Goal: Connect with others: Connect with others

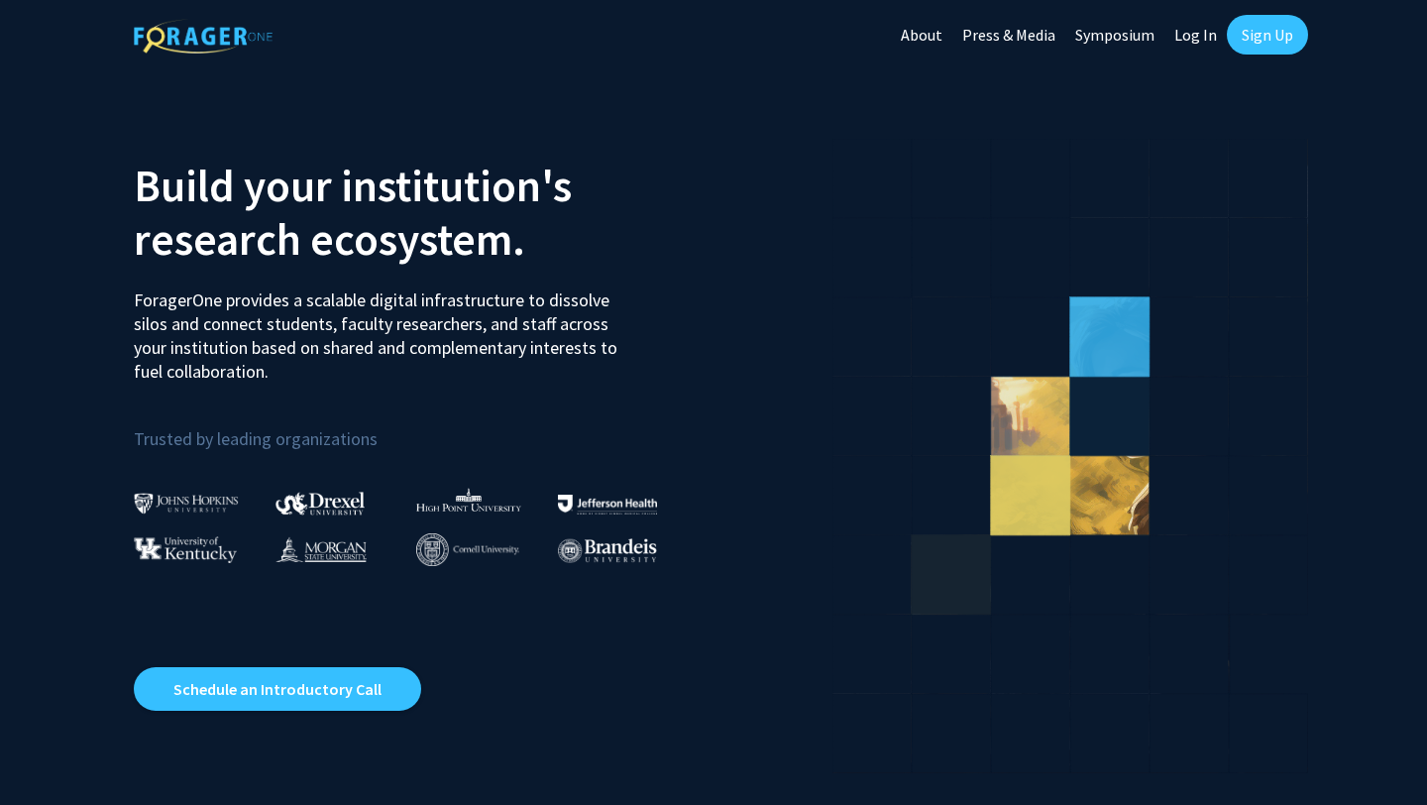
click at [1196, 33] on link "Log In" at bounding box center [1196, 34] width 62 height 69
select select
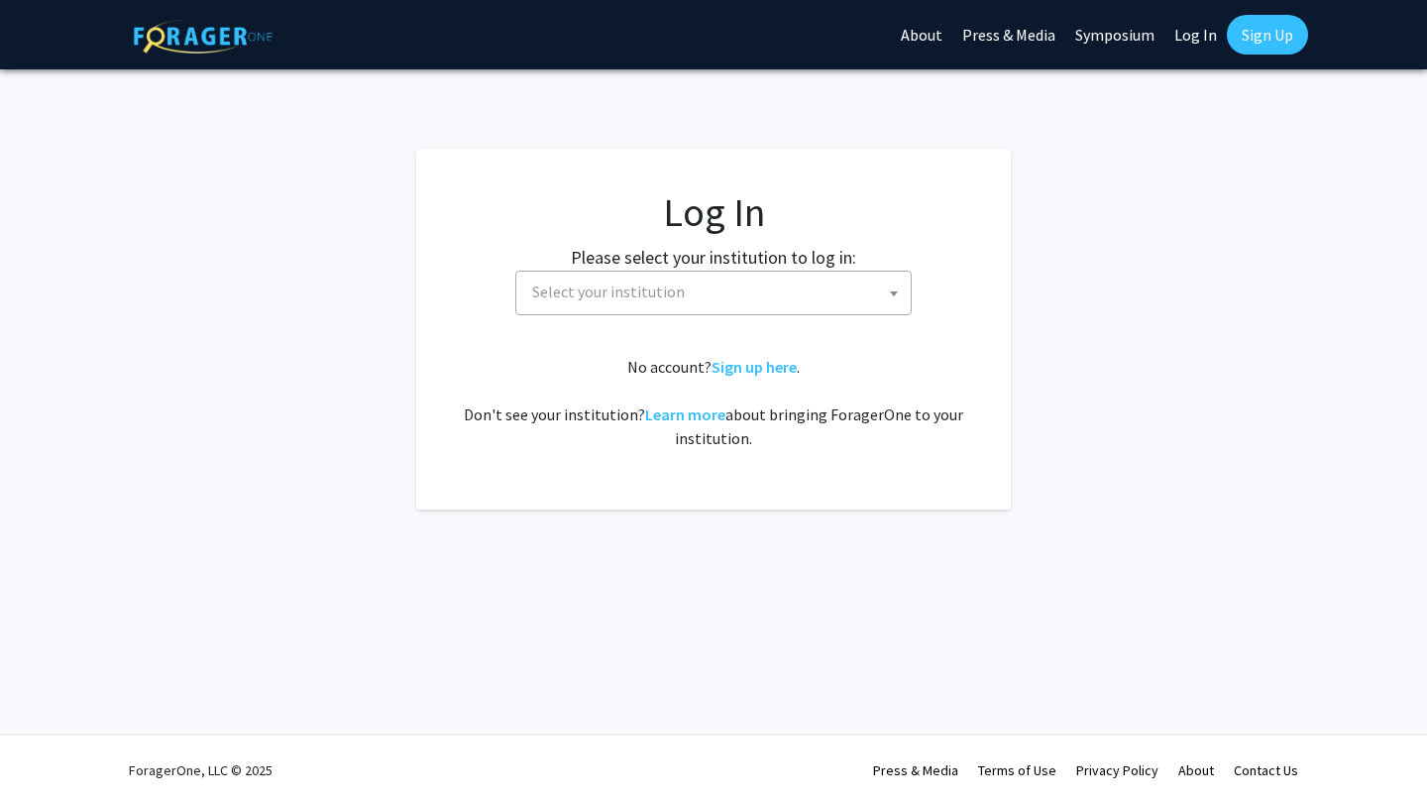
click at [674, 277] on span "Select your institution" at bounding box center [717, 292] width 387 height 41
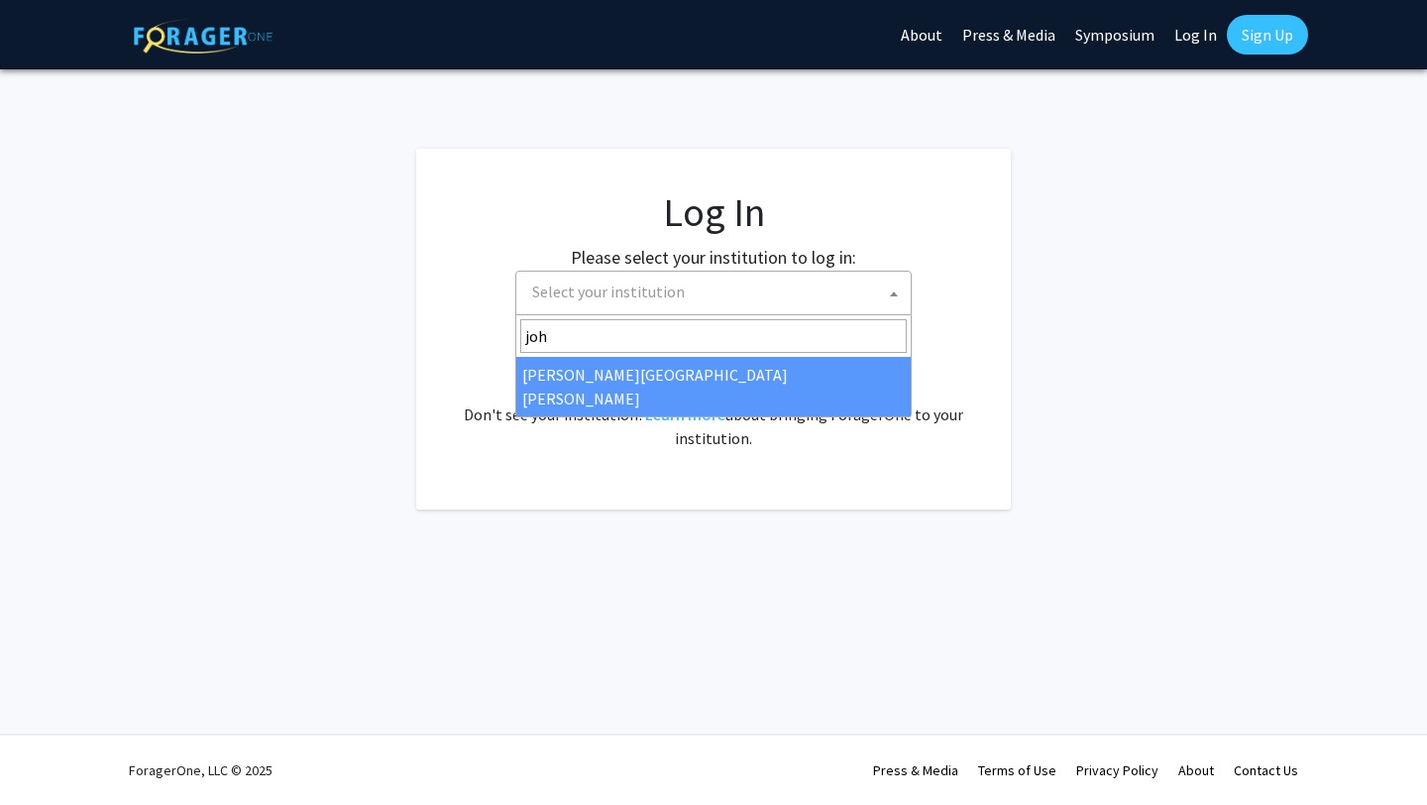
type input "joh"
select select "1"
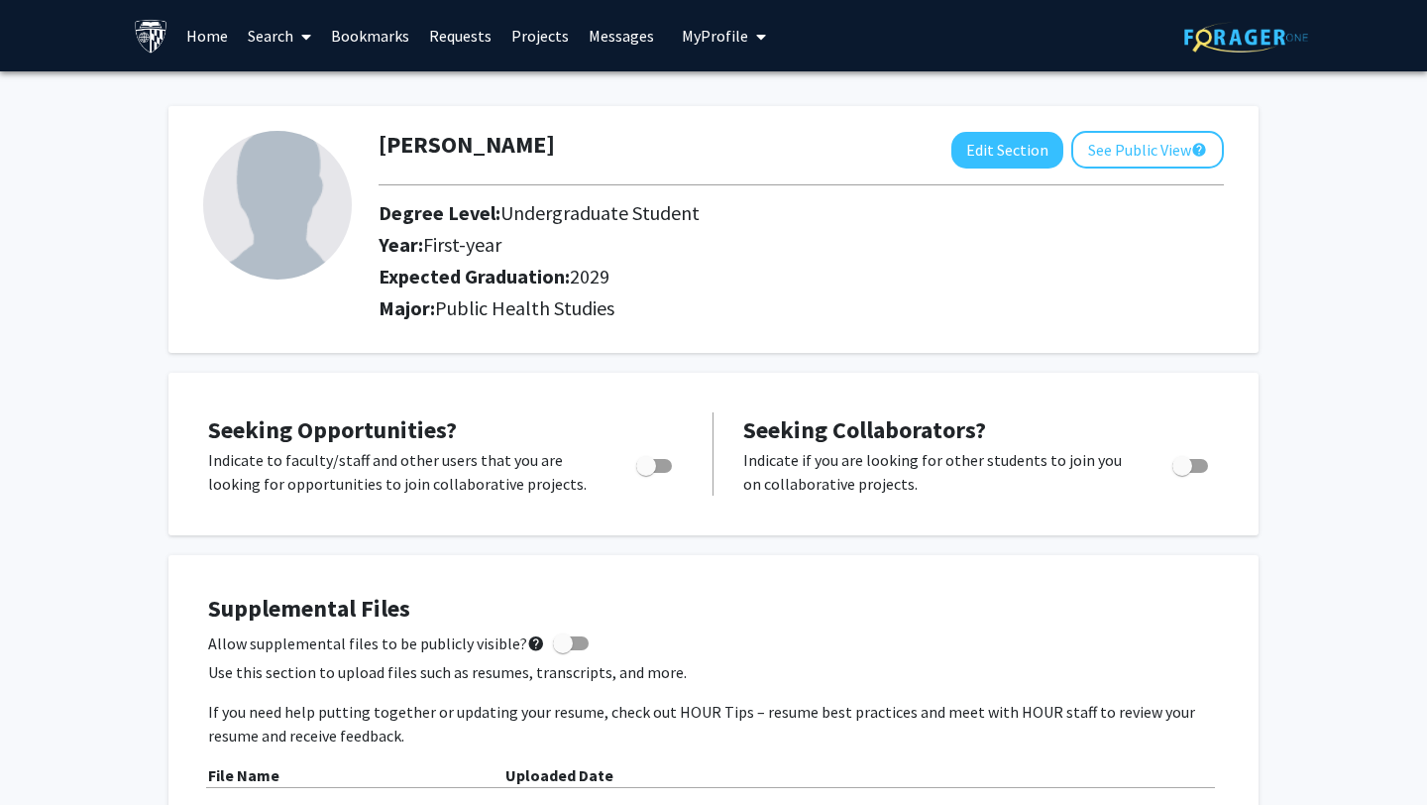
click at [211, 34] on link "Home" at bounding box center [206, 35] width 61 height 69
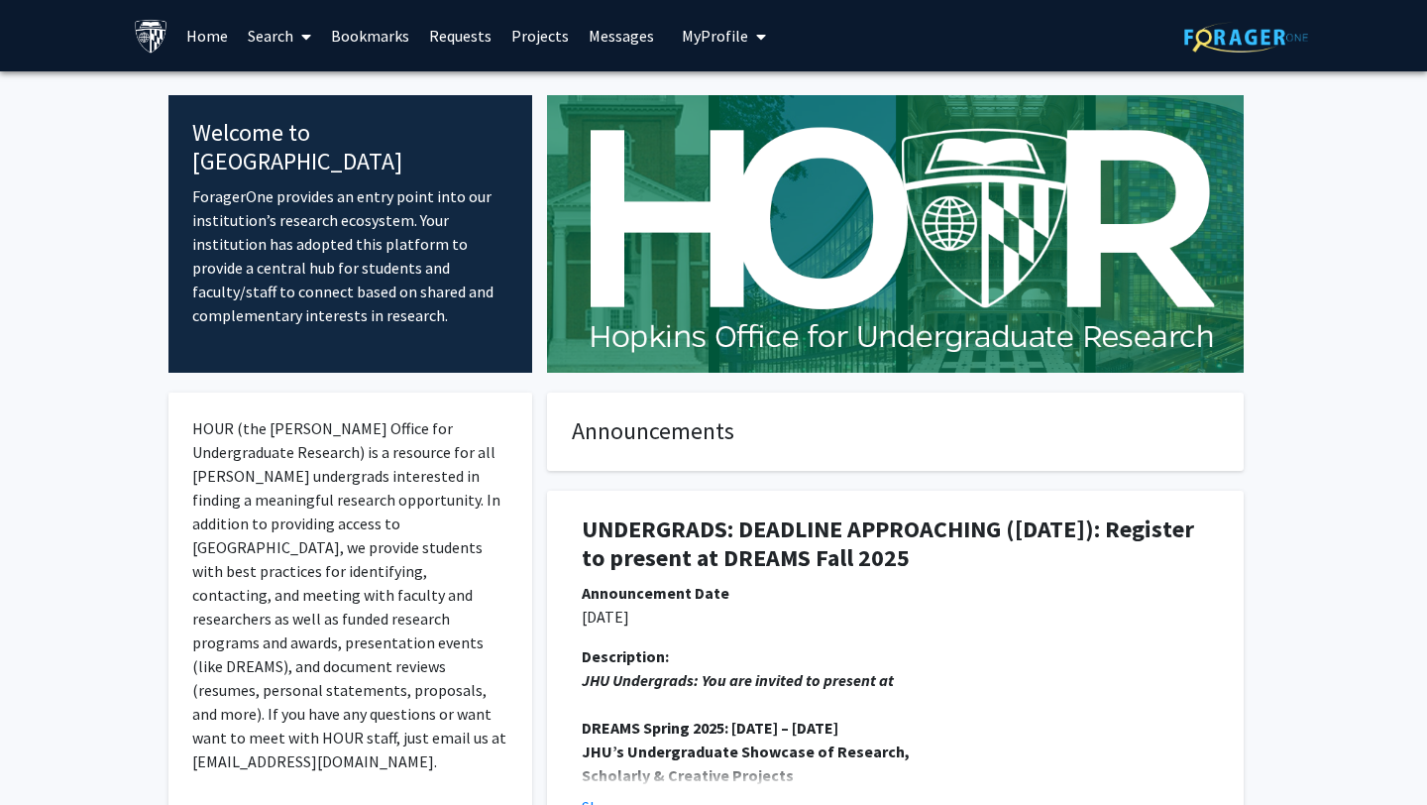
click at [291, 40] on link "Search" at bounding box center [279, 35] width 83 height 69
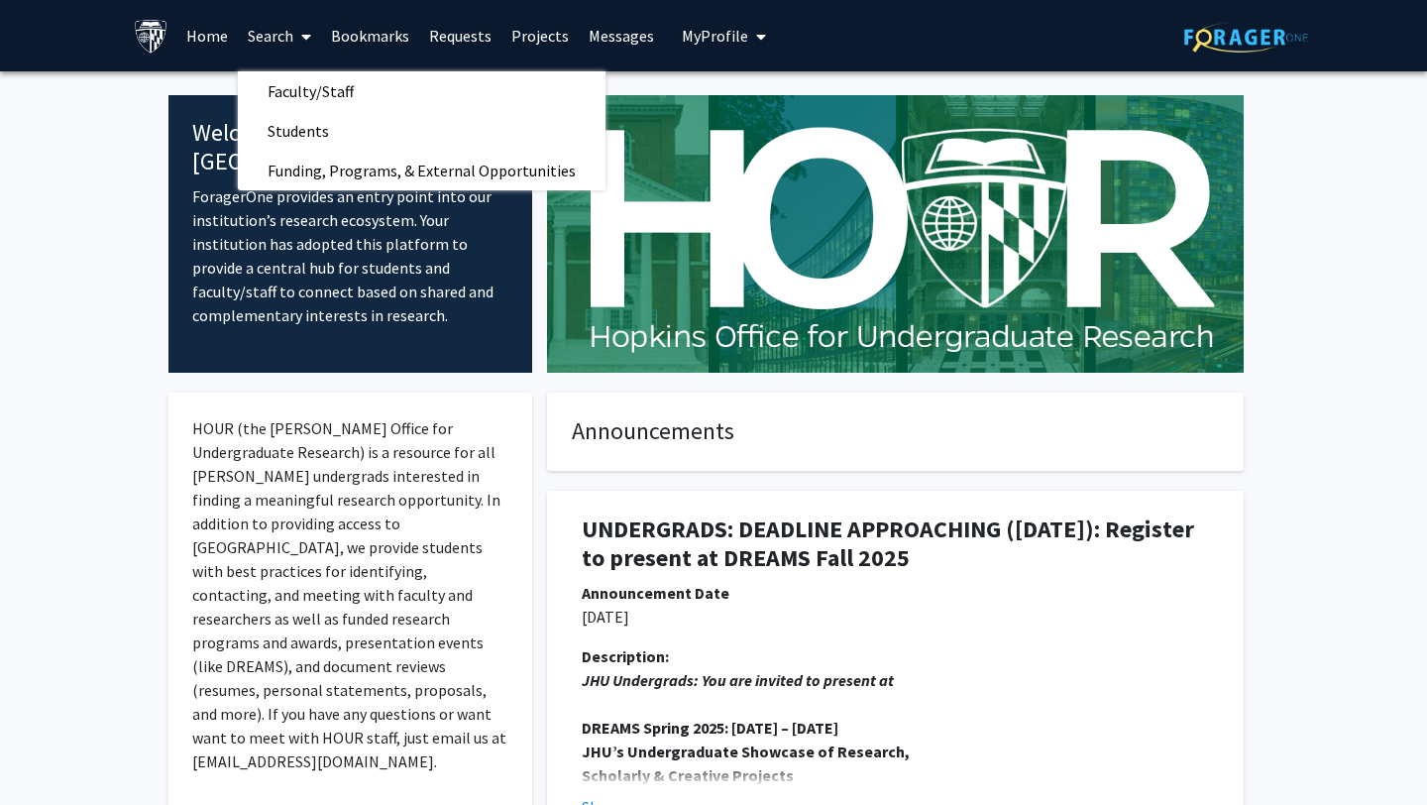
click at [468, 37] on link "Requests" at bounding box center [460, 35] width 82 height 69
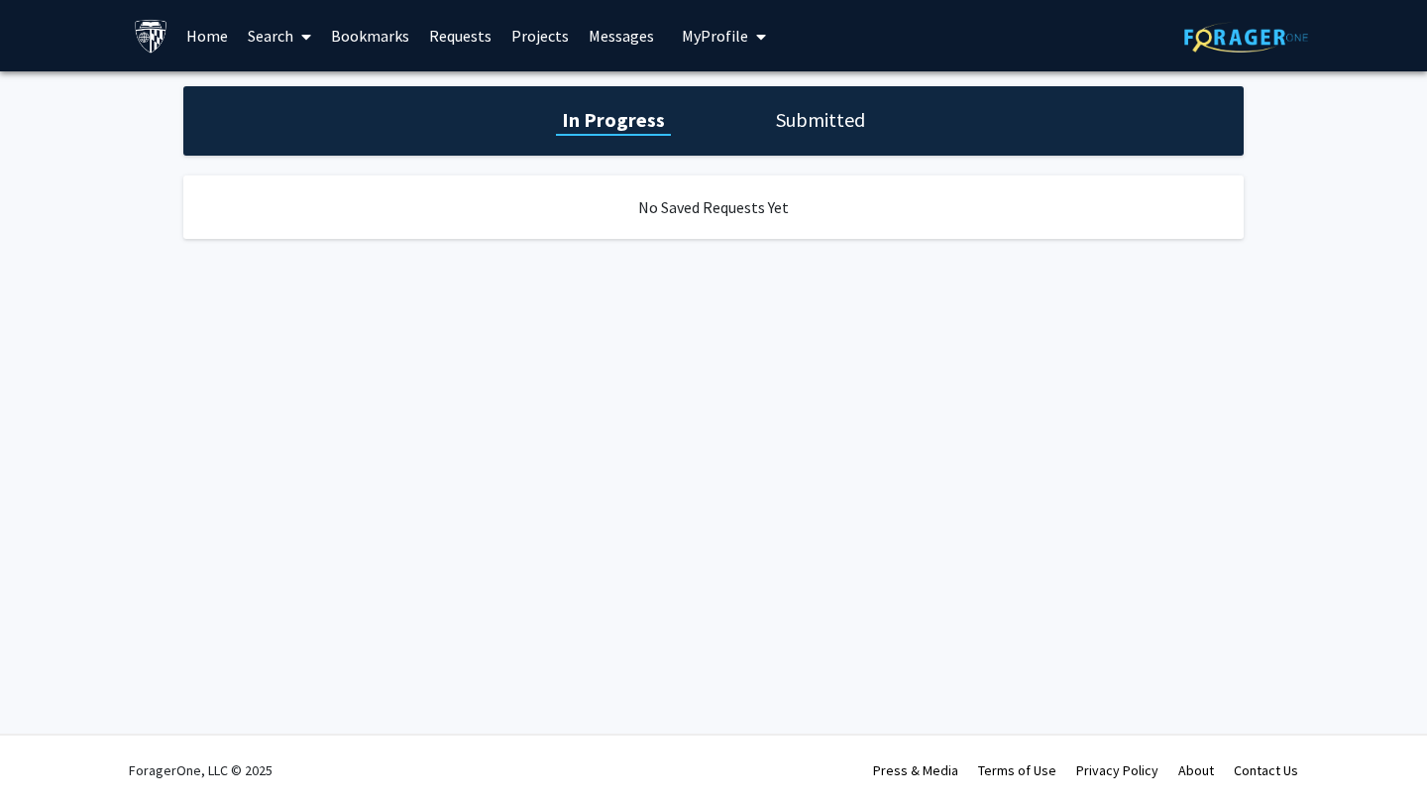
click at [536, 37] on link "Projects" at bounding box center [540, 35] width 77 height 69
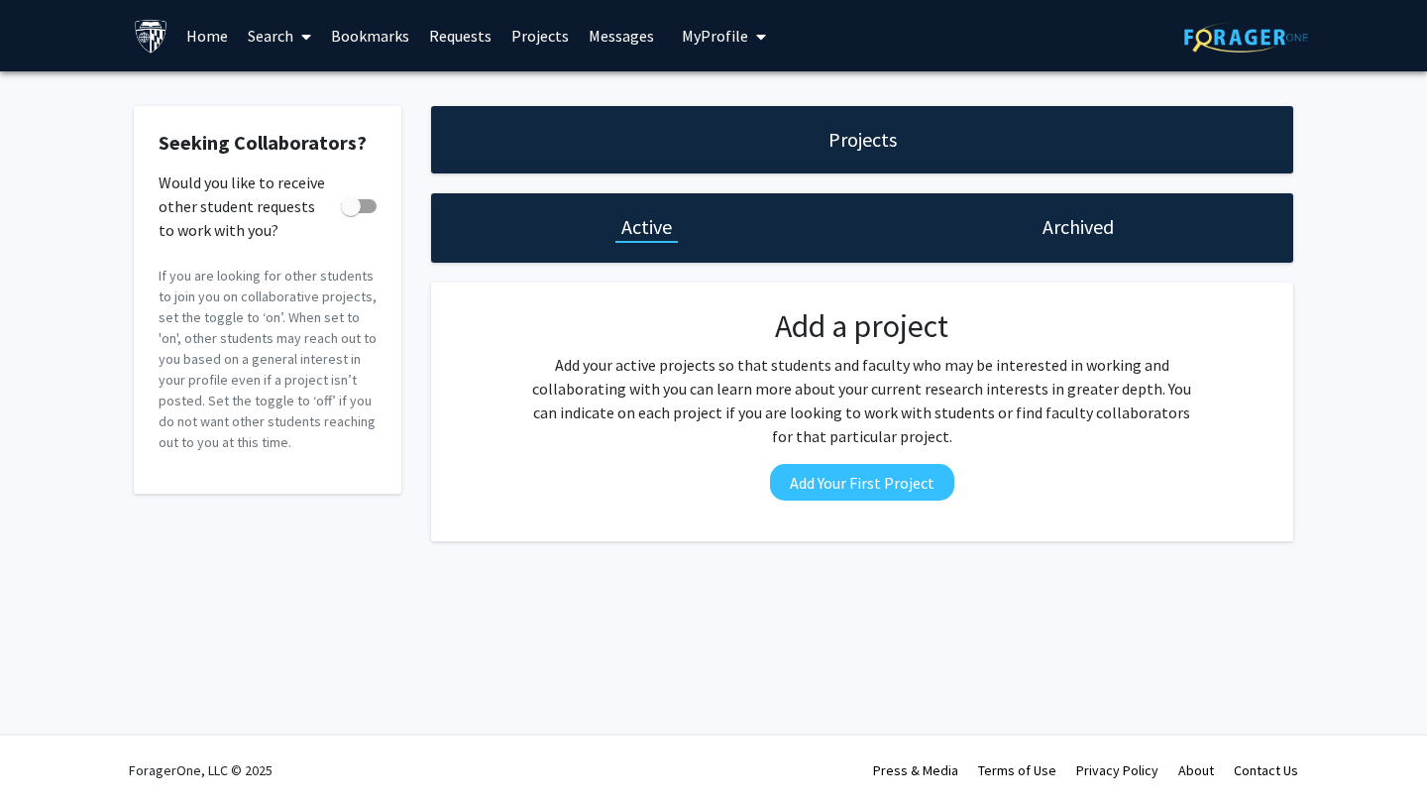
click at [596, 31] on link "Messages" at bounding box center [621, 35] width 85 height 69
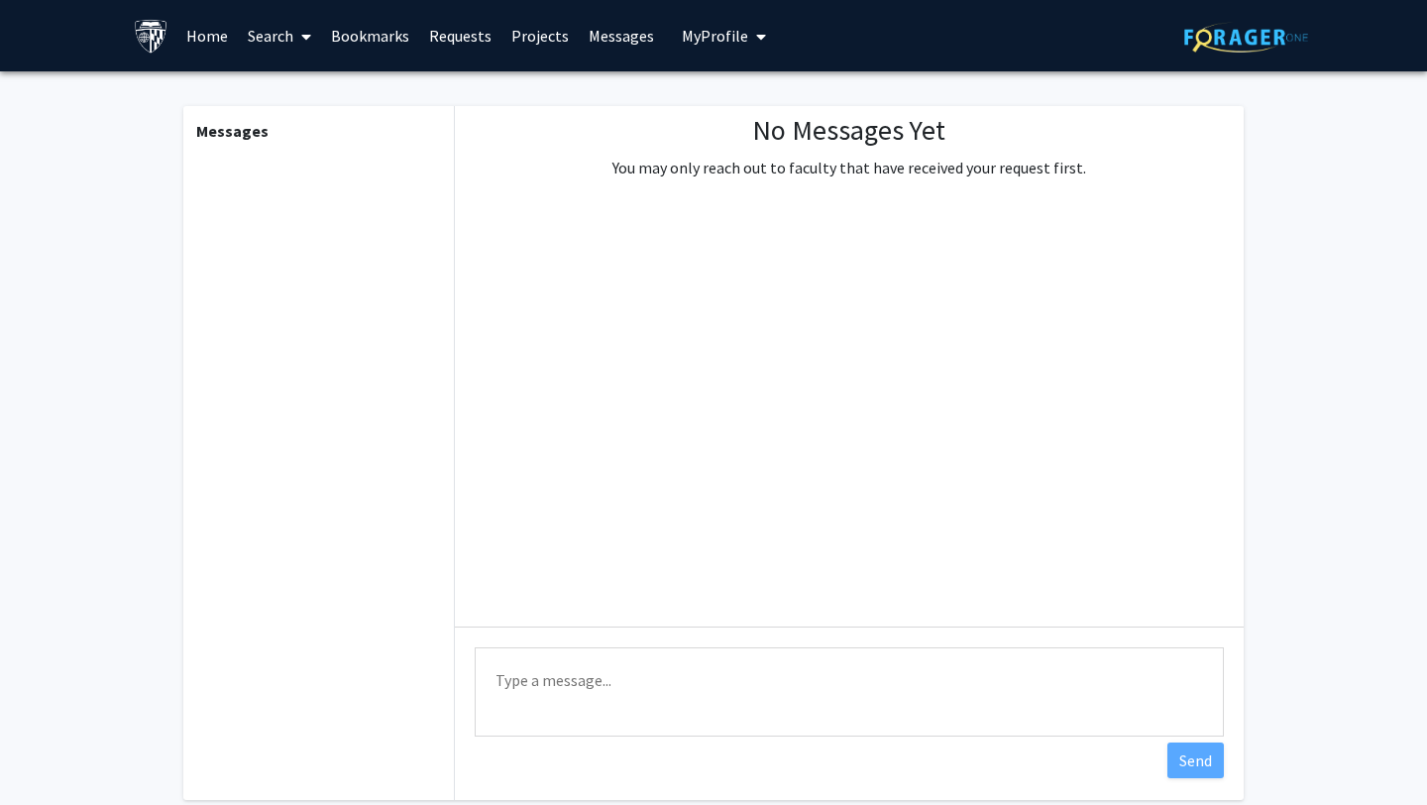
click at [205, 28] on link "Home" at bounding box center [206, 35] width 61 height 69
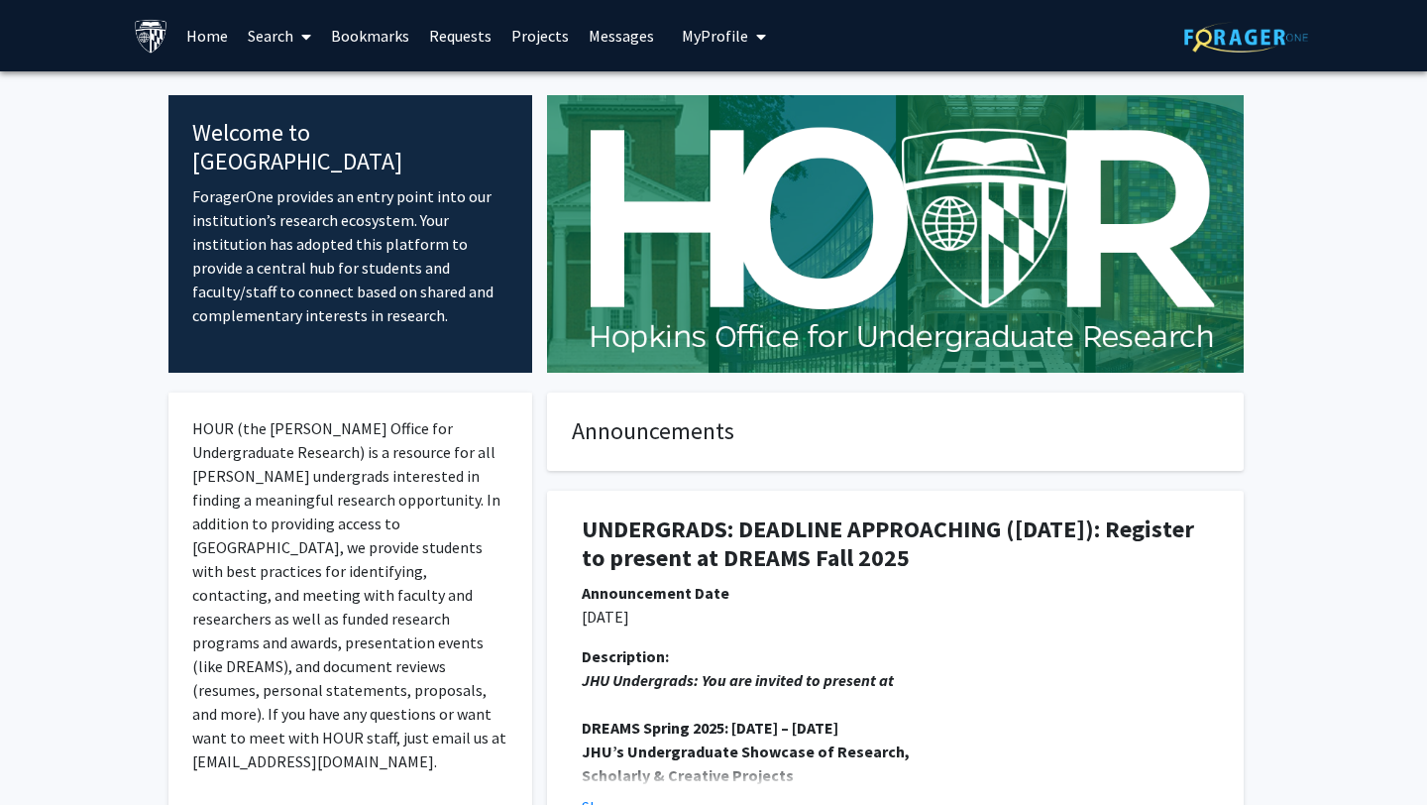
click at [282, 42] on link "Search" at bounding box center [279, 35] width 83 height 69
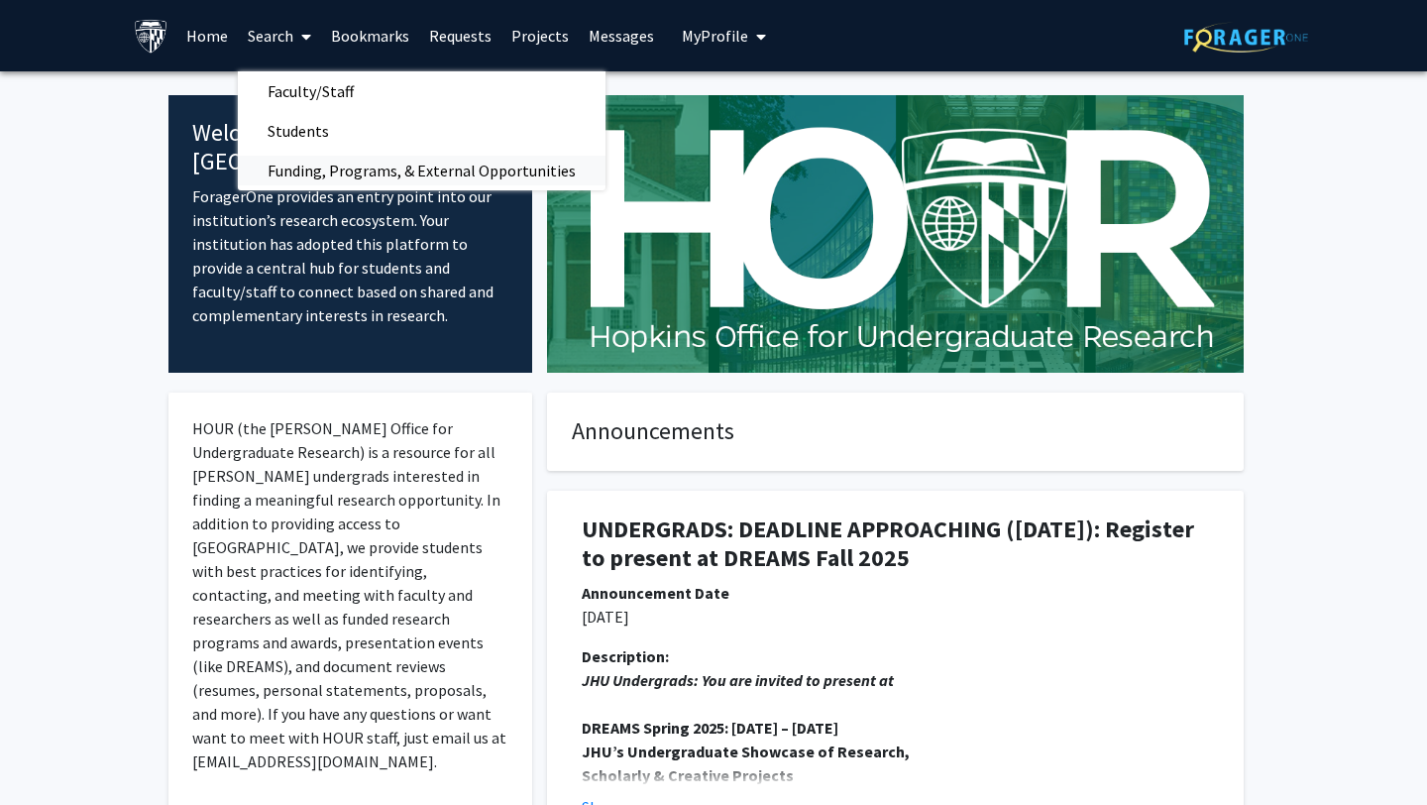
click at [293, 168] on span "Funding, Programs, & External Opportunities" at bounding box center [422, 171] width 368 height 40
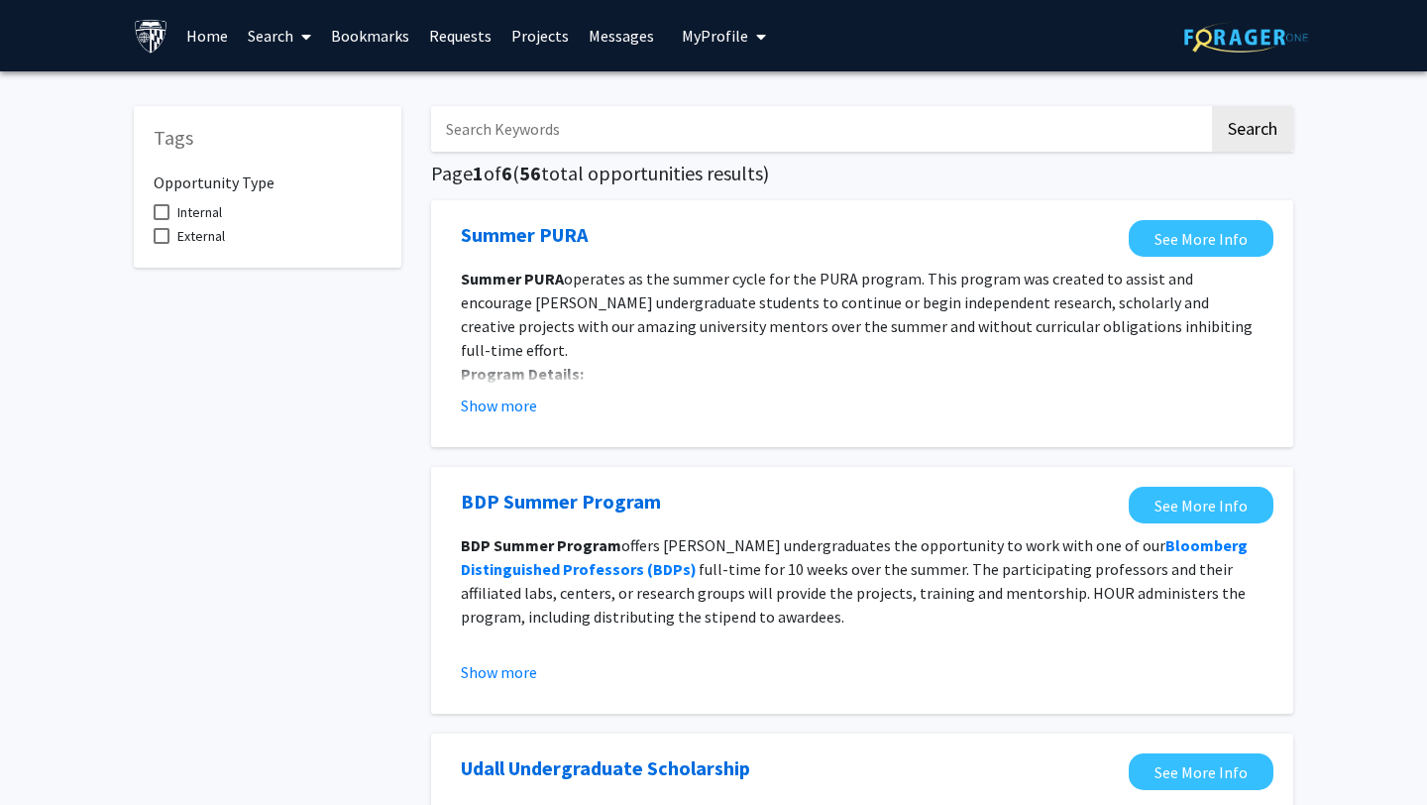
click at [261, 37] on link "Search" at bounding box center [279, 35] width 83 height 69
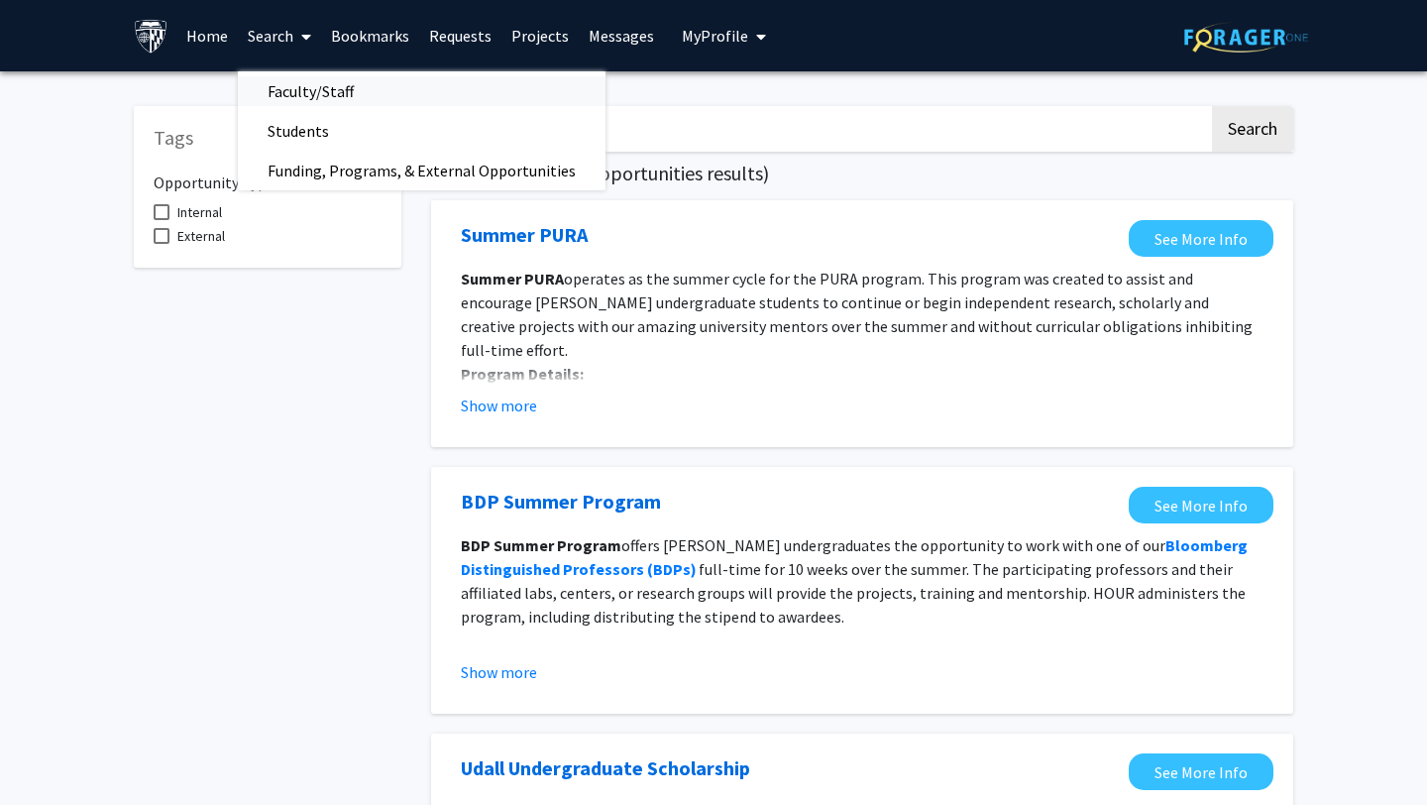
click at [290, 85] on span "Faculty/Staff" at bounding box center [311, 91] width 146 height 40
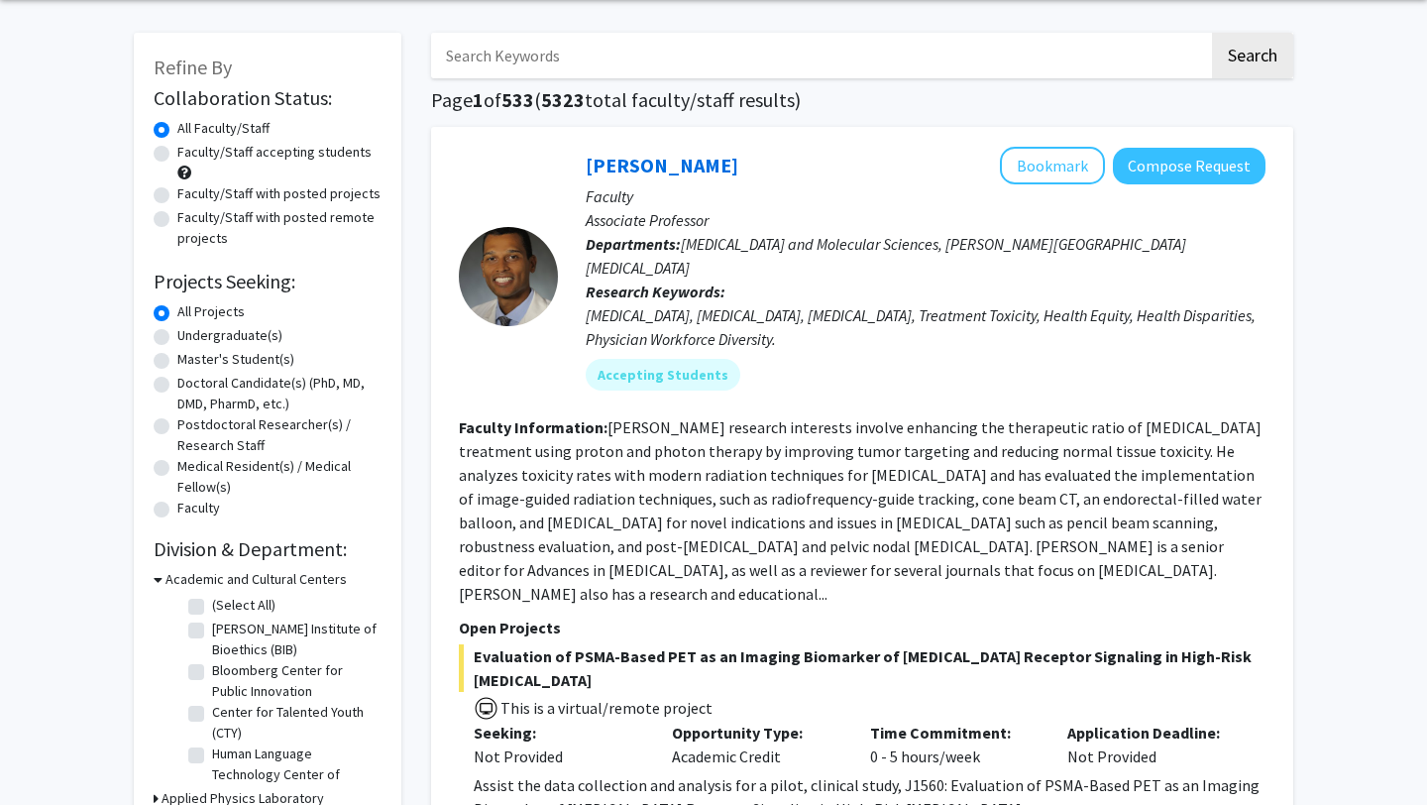
scroll to position [84, 0]
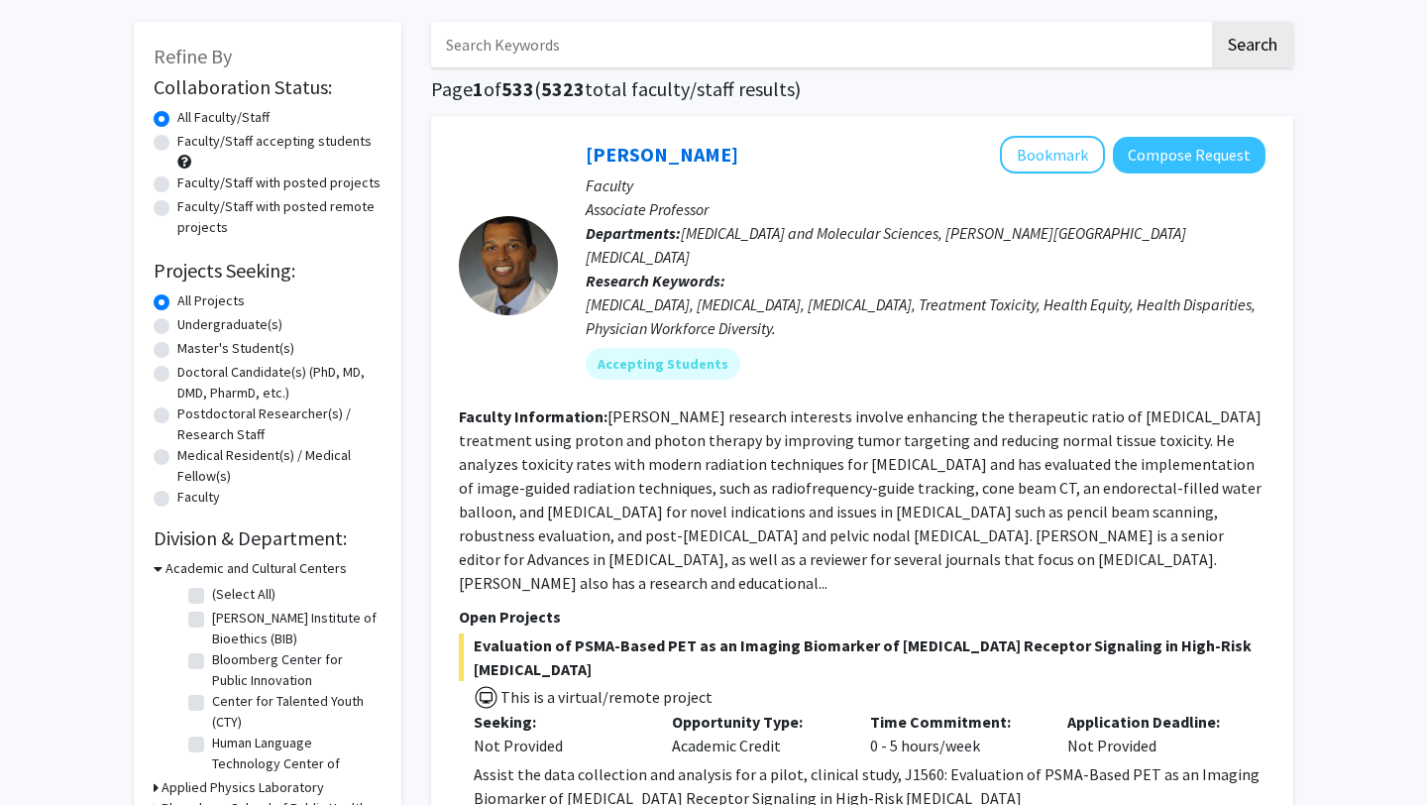
click at [216, 320] on label "Undergraduate(s)" at bounding box center [229, 324] width 105 height 21
click at [190, 320] on input "Undergraduate(s)" at bounding box center [183, 320] width 13 height 13
radio input "true"
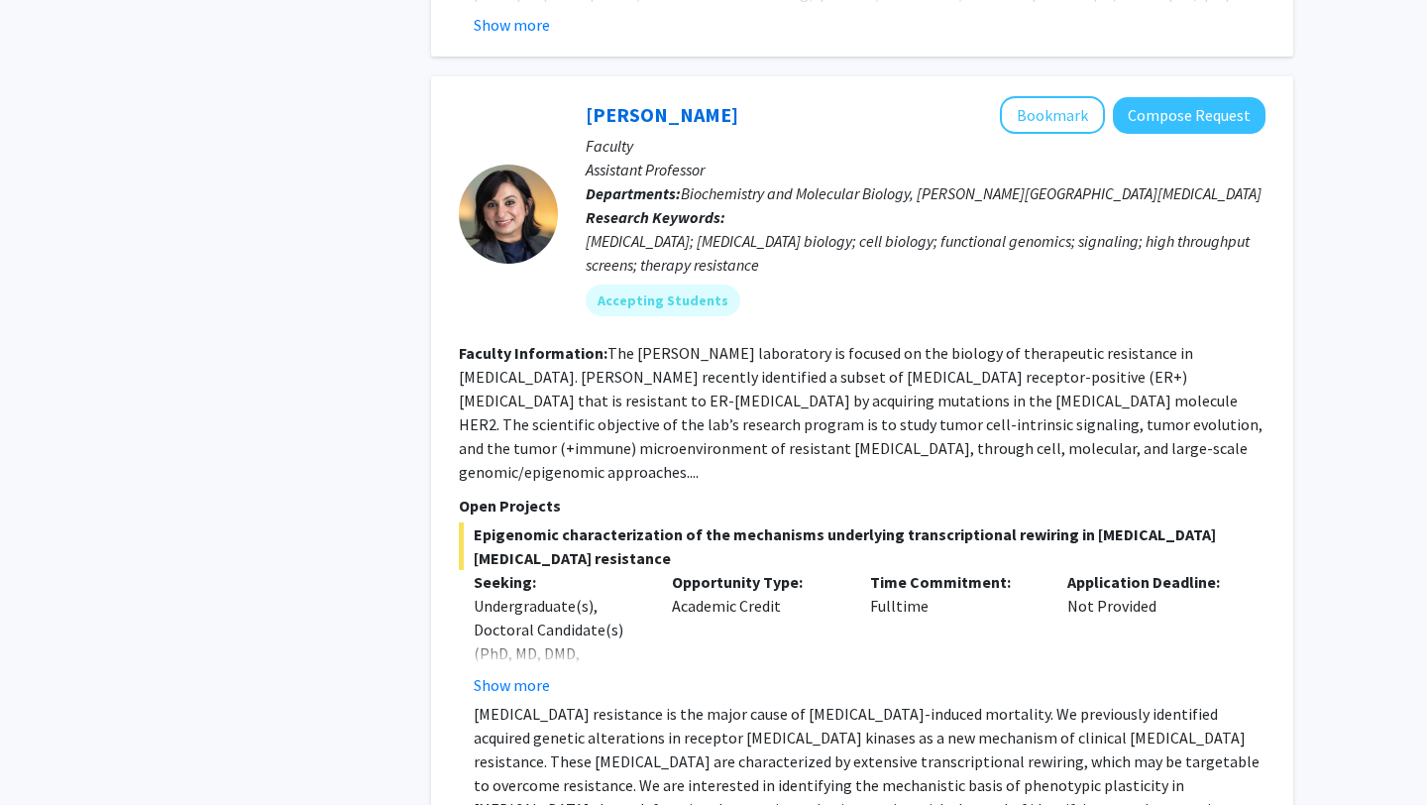
scroll to position [8559, 0]
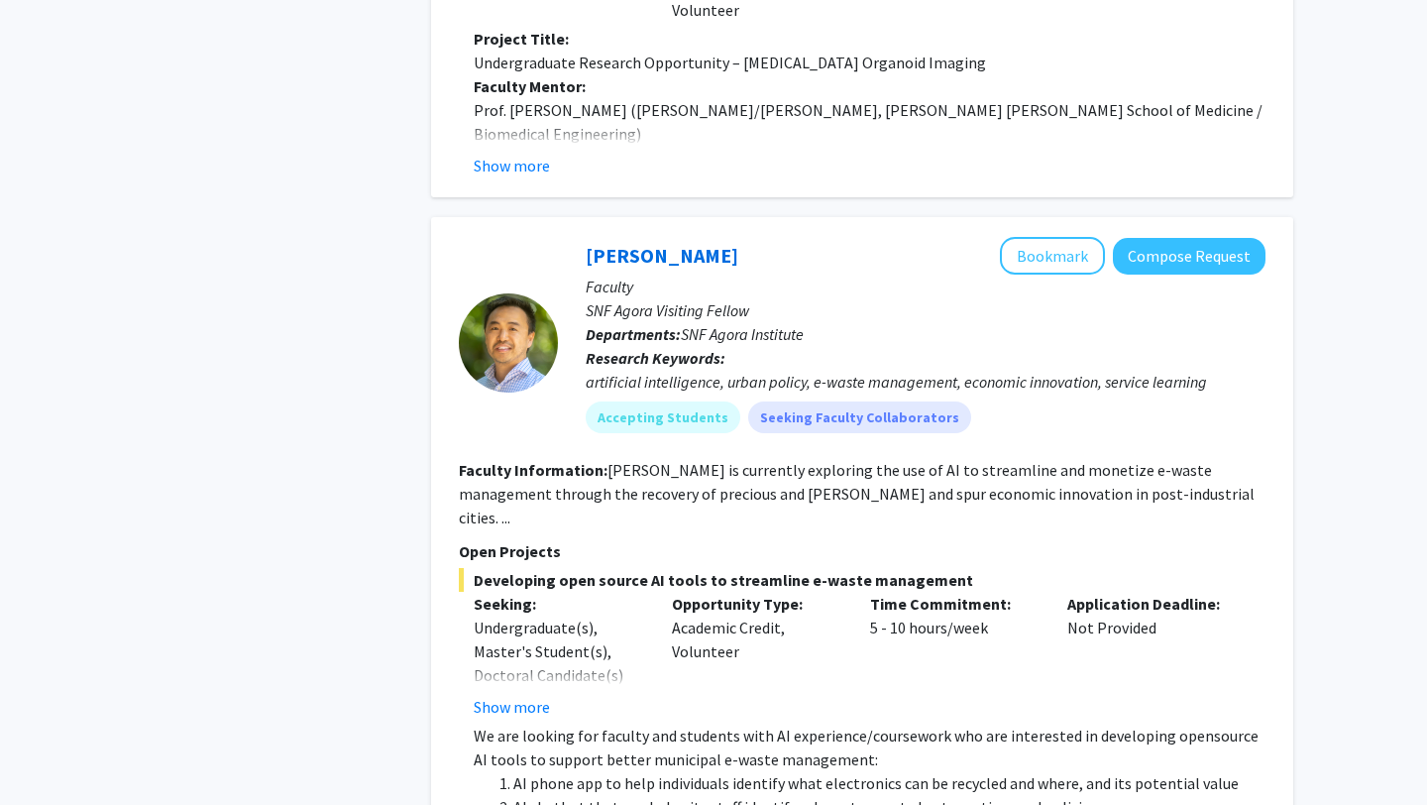
scroll to position [3034, 0]
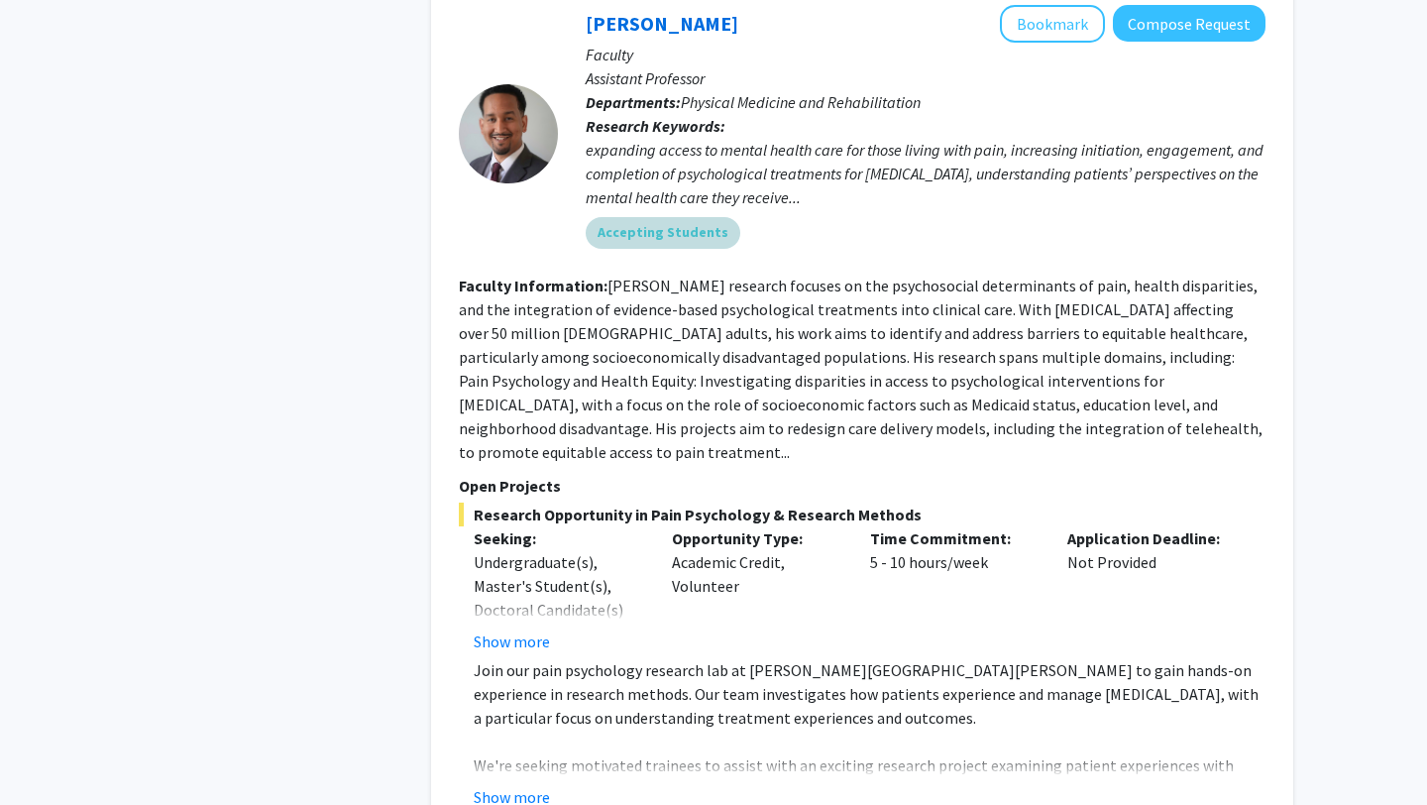
scroll to position [1057, 0]
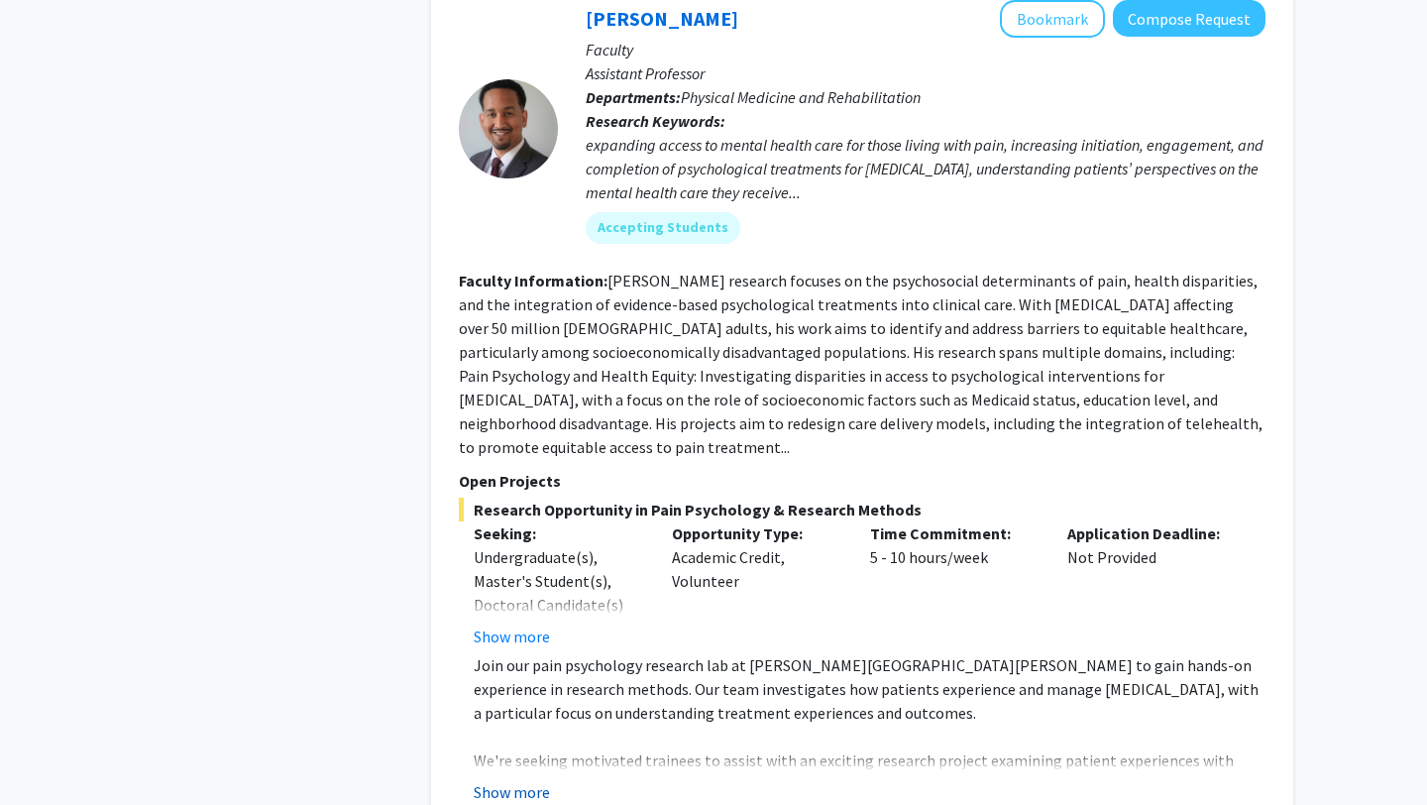
click at [516, 780] on button "Show more" at bounding box center [512, 792] width 76 height 24
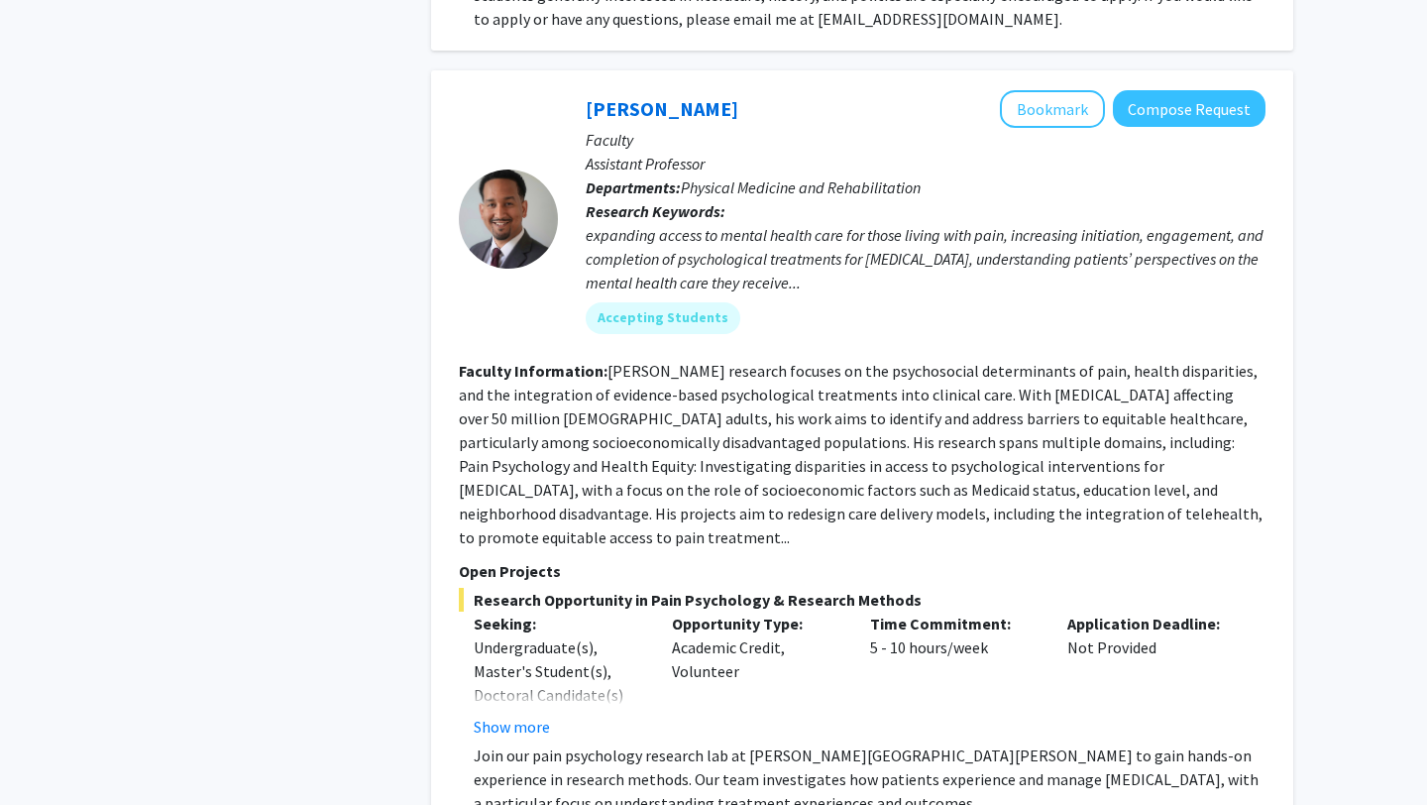
scroll to position [943, 0]
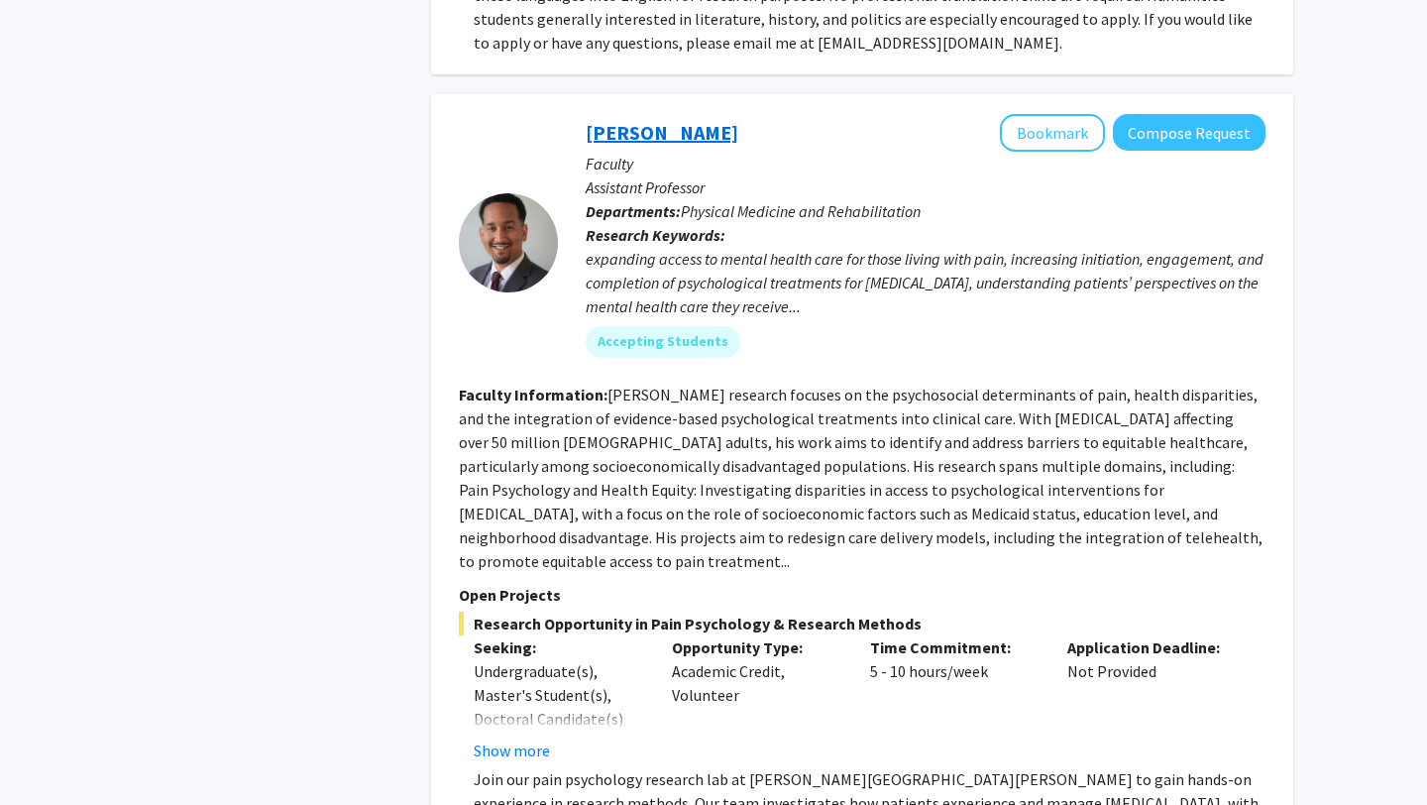
click at [620, 120] on link "[PERSON_NAME]" at bounding box center [662, 132] width 153 height 25
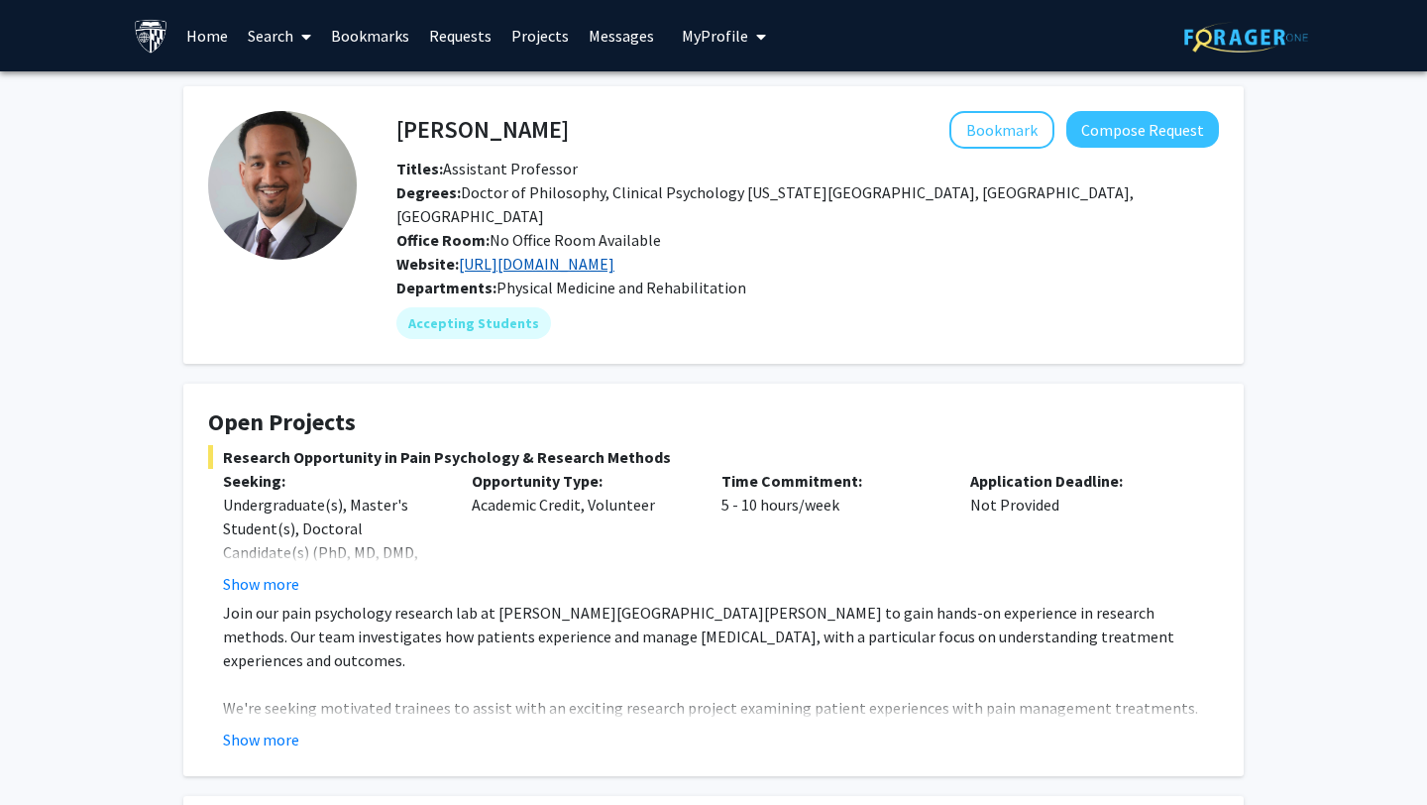
click at [615, 254] on link "[URL][DOMAIN_NAME]" at bounding box center [537, 264] width 156 height 20
click at [1163, 121] on button "Compose Request" at bounding box center [1143, 129] width 153 height 37
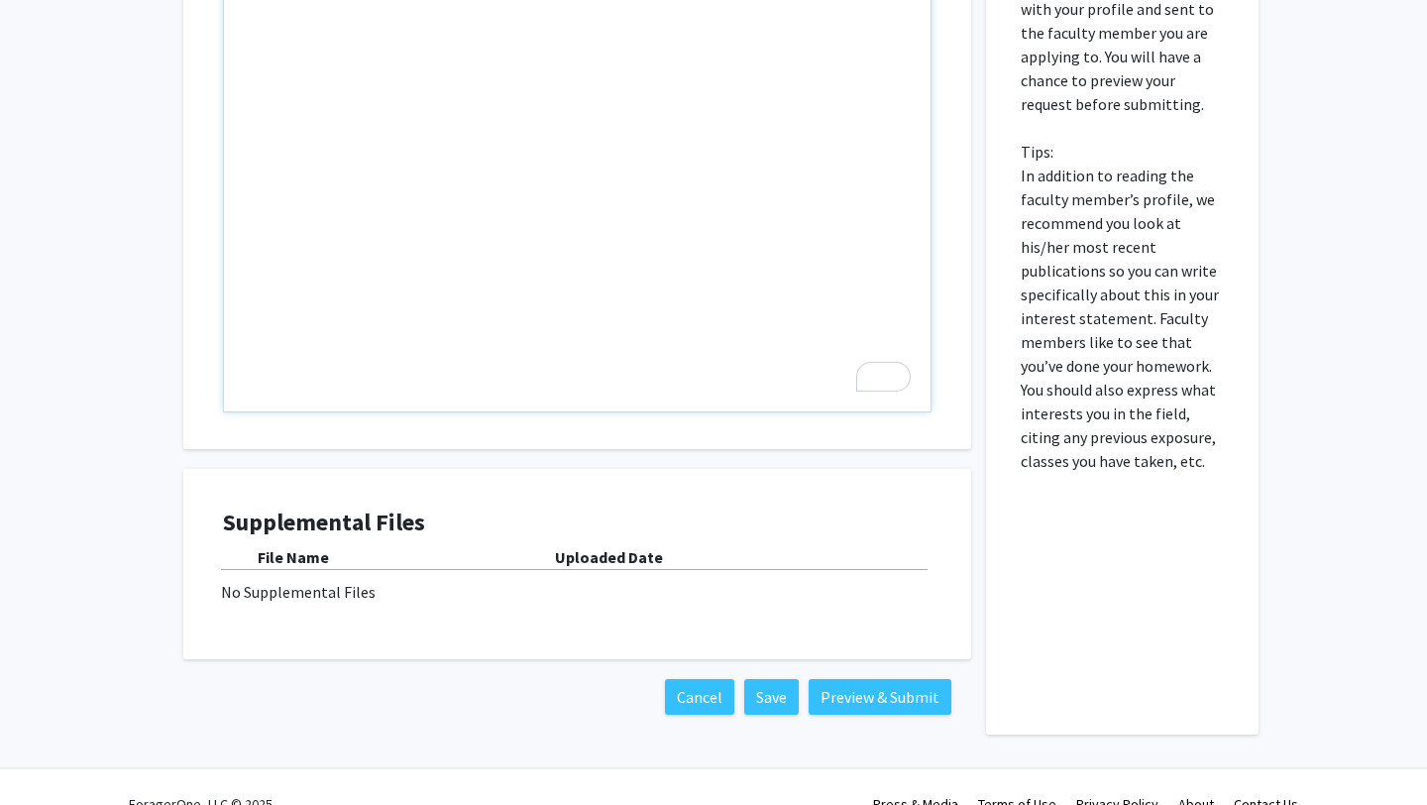
scroll to position [1351, 0]
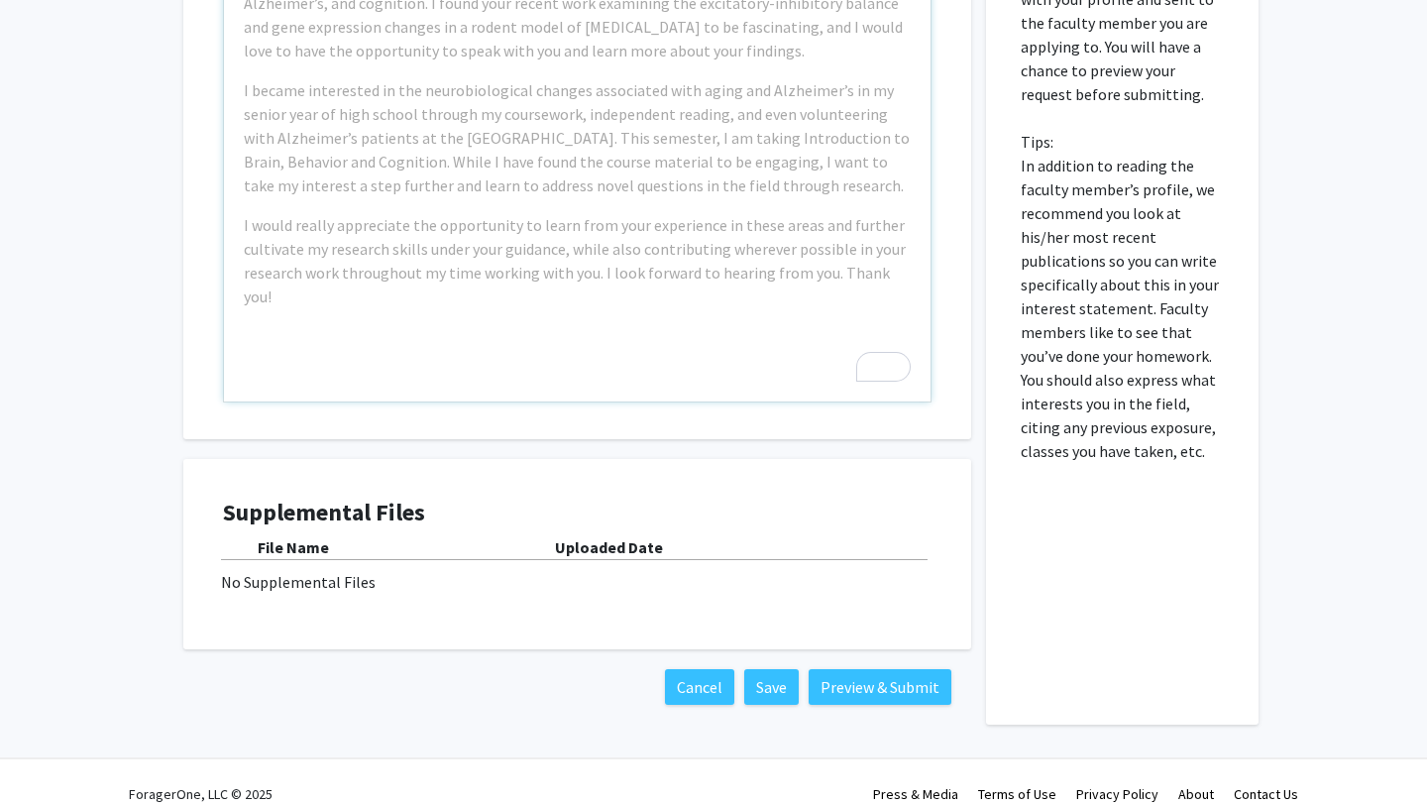
click at [462, 535] on div "File Name" at bounding box center [406, 547] width 297 height 24
click at [621, 537] on b "Uploaded Date" at bounding box center [609, 547] width 108 height 20
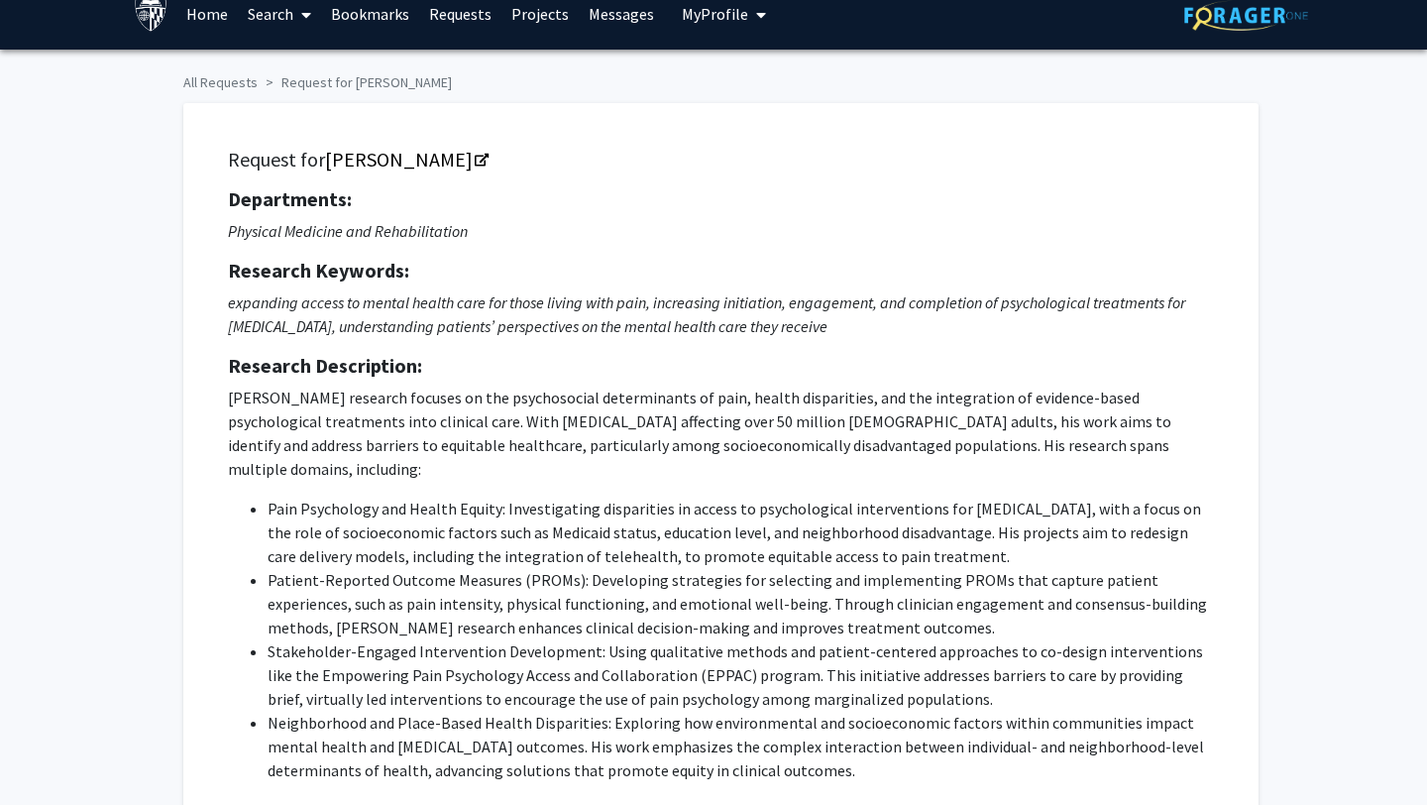
scroll to position [0, 0]
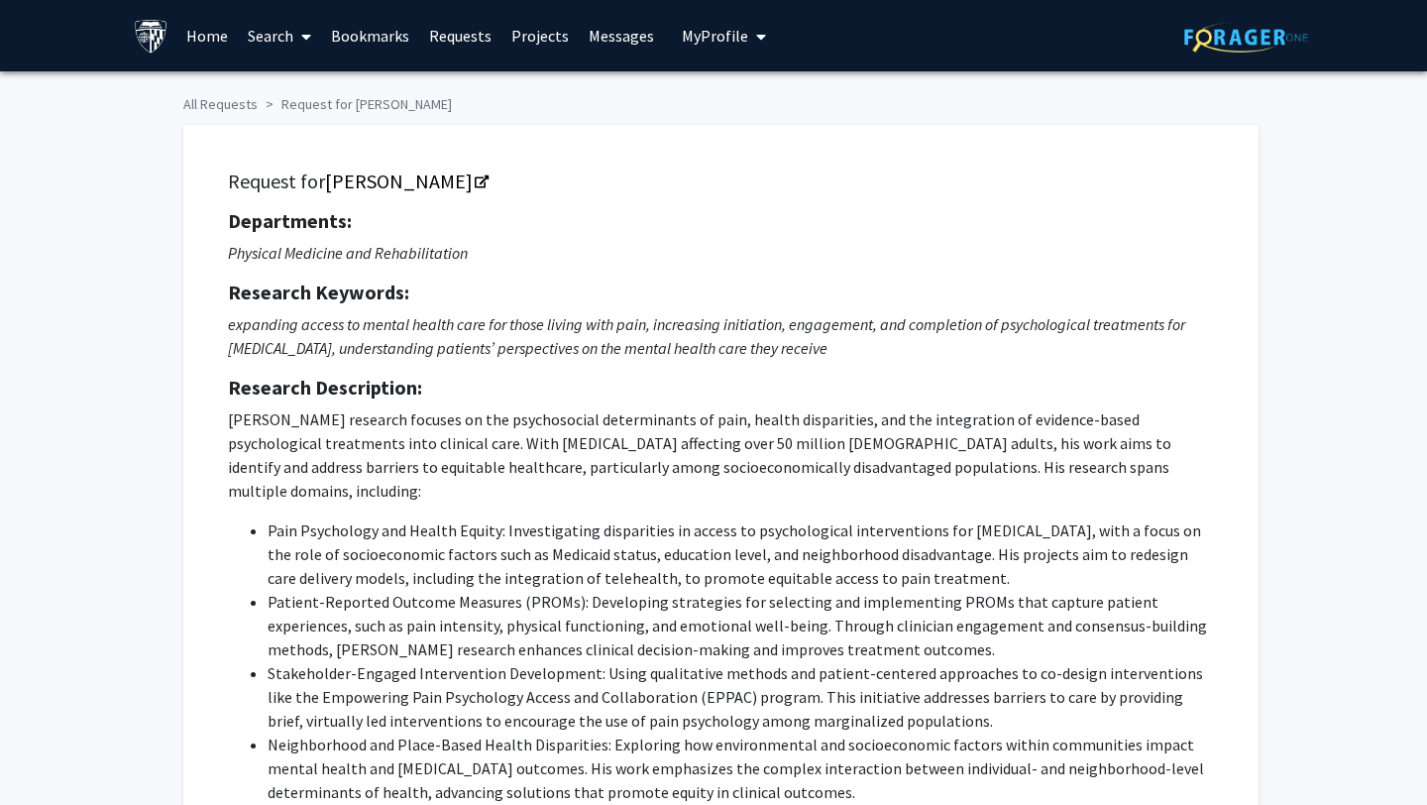
click at [731, 38] on span "My Profile" at bounding box center [715, 36] width 66 height 20
click at [758, 99] on span "[PERSON_NAME]" at bounding box center [805, 92] width 120 height 22
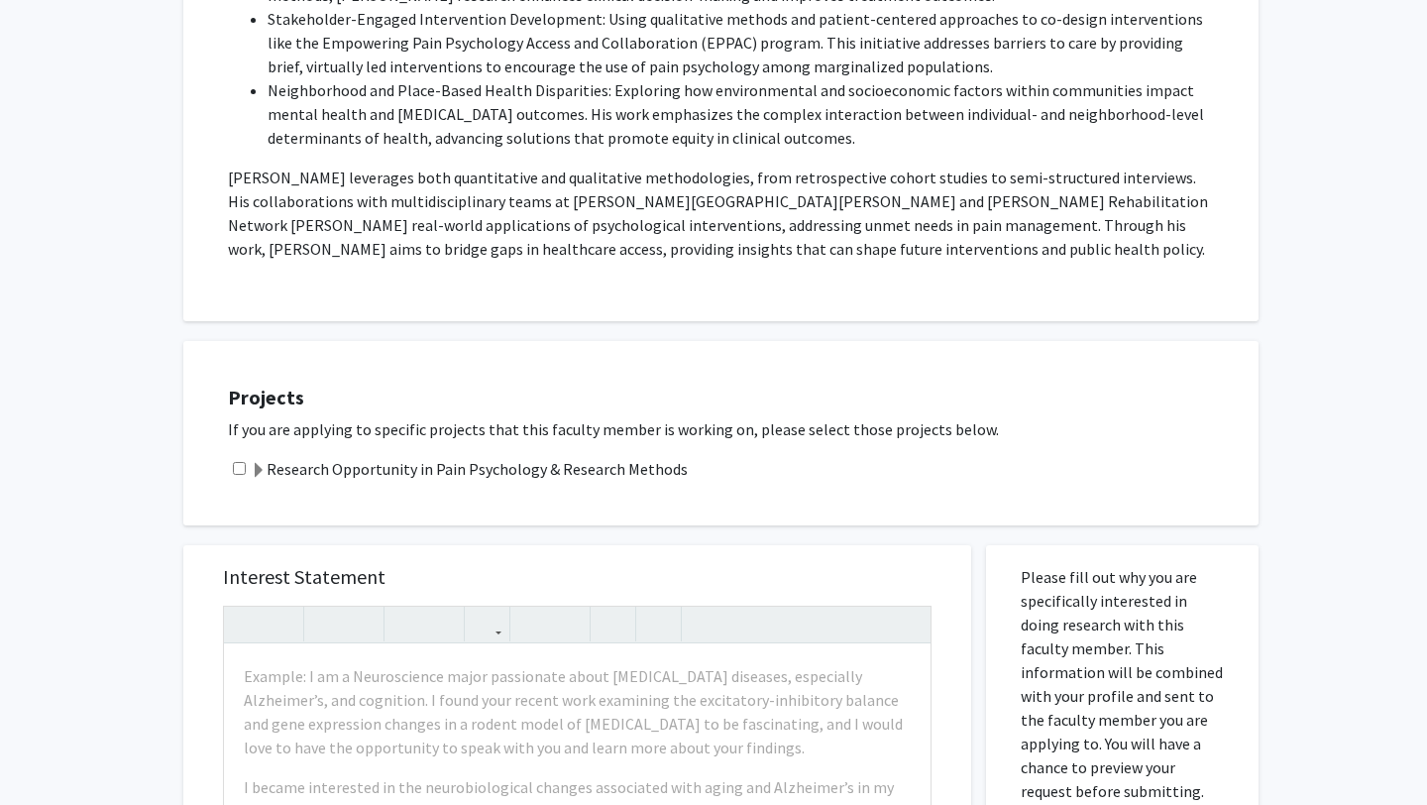
scroll to position [693, 0]
